Goal: Transaction & Acquisition: Purchase product/service

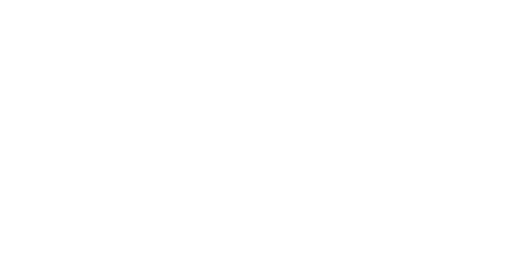
select select "*"
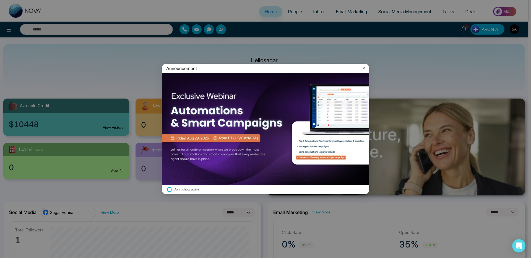
click at [362, 69] on icon at bounding box center [364, 68] width 6 height 6
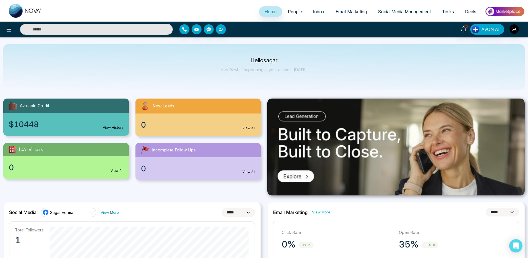
click at [496, 14] on img at bounding box center [505, 11] width 40 height 12
click at [195, 64] on div "Hello sagar Here's what happening in your account [DATE]." at bounding box center [263, 67] width 521 height 46
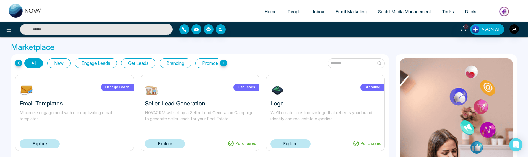
click at [57, 63] on button "New" at bounding box center [58, 62] width 23 height 9
